Goal: Task Accomplishment & Management: Manage account settings

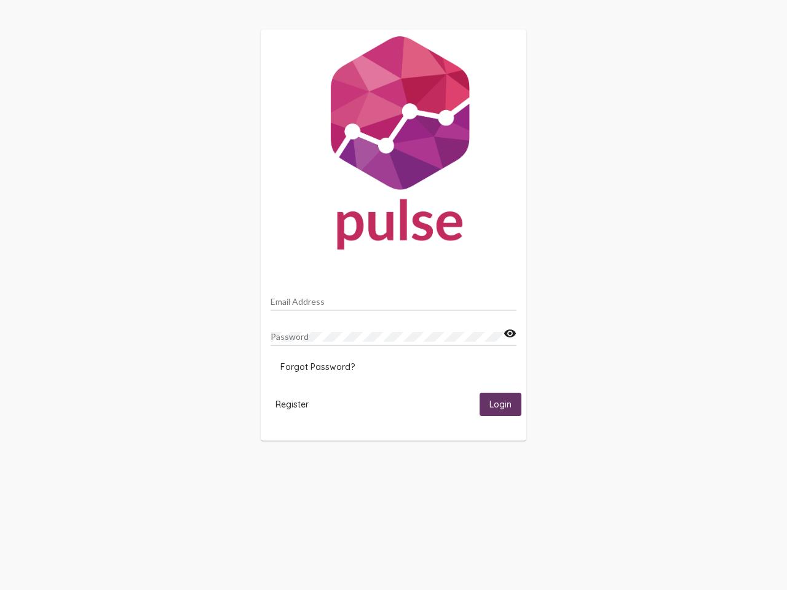
click at [393, 298] on input "Email Address" at bounding box center [394, 302] width 246 height 10
click at [510, 334] on mat-icon "visibility" at bounding box center [510, 333] width 13 height 15
click at [317, 367] on span "Forgot Password?" at bounding box center [317, 366] width 74 height 11
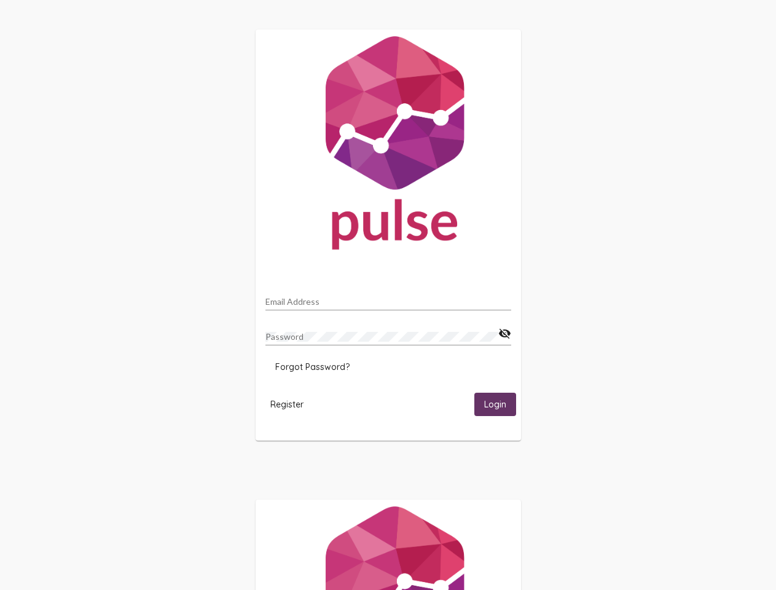
click at [292, 404] on span "Register" at bounding box center [287, 404] width 33 height 11
click at [500, 404] on span "Login" at bounding box center [495, 405] width 22 height 11
